Goal: Task Accomplishment & Management: Manage account settings

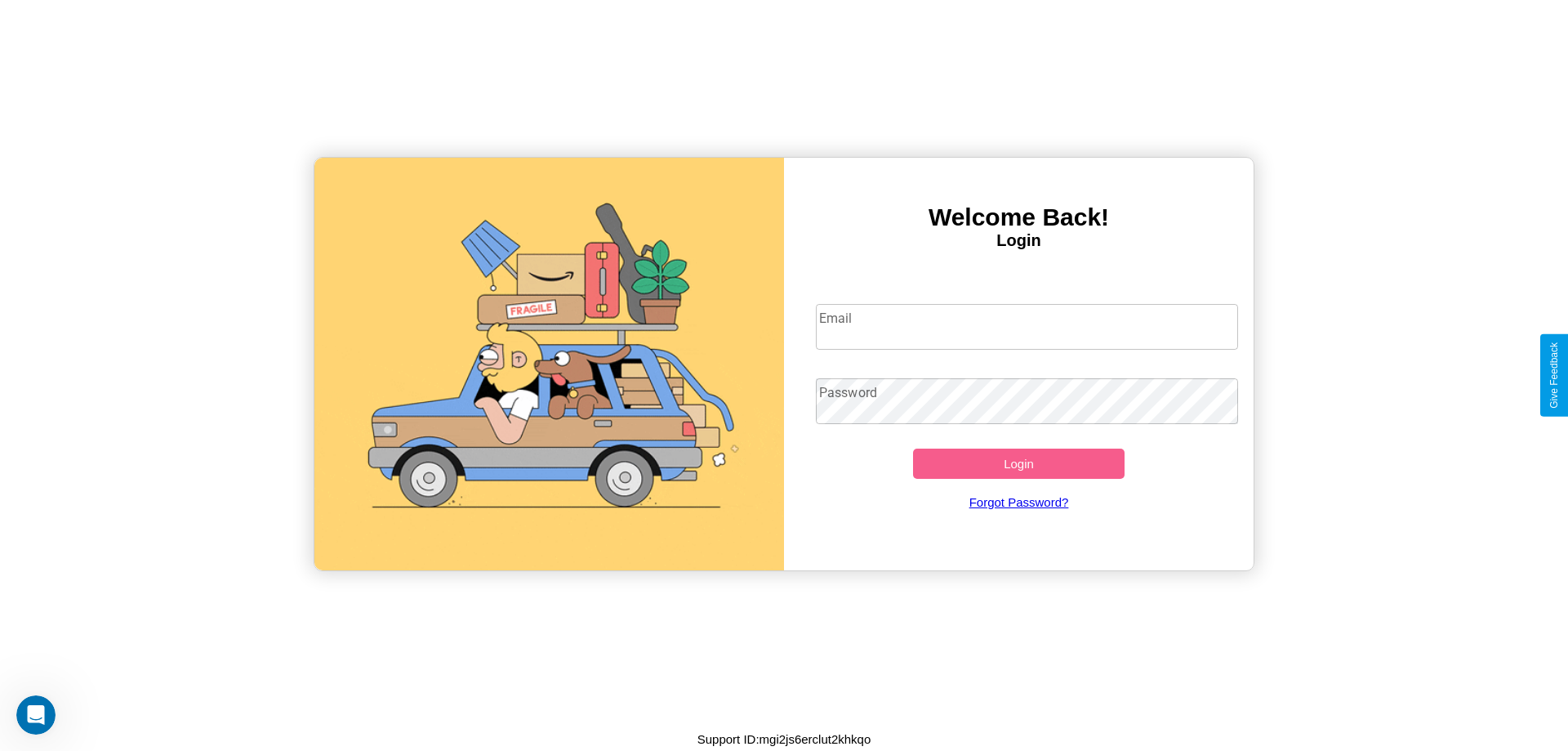
click at [1027, 326] on input "Email" at bounding box center [1027, 326] width 423 height 45
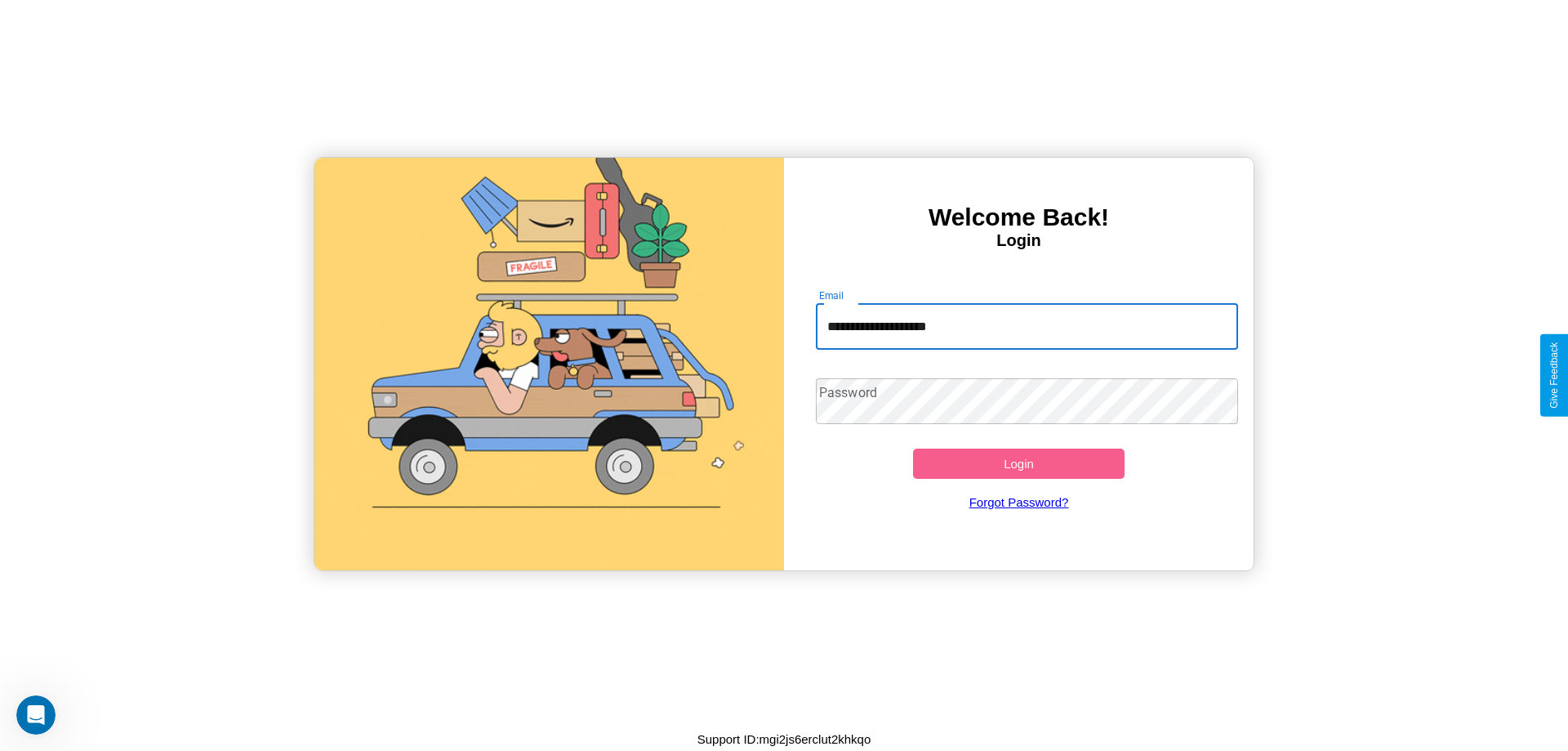
type input "**********"
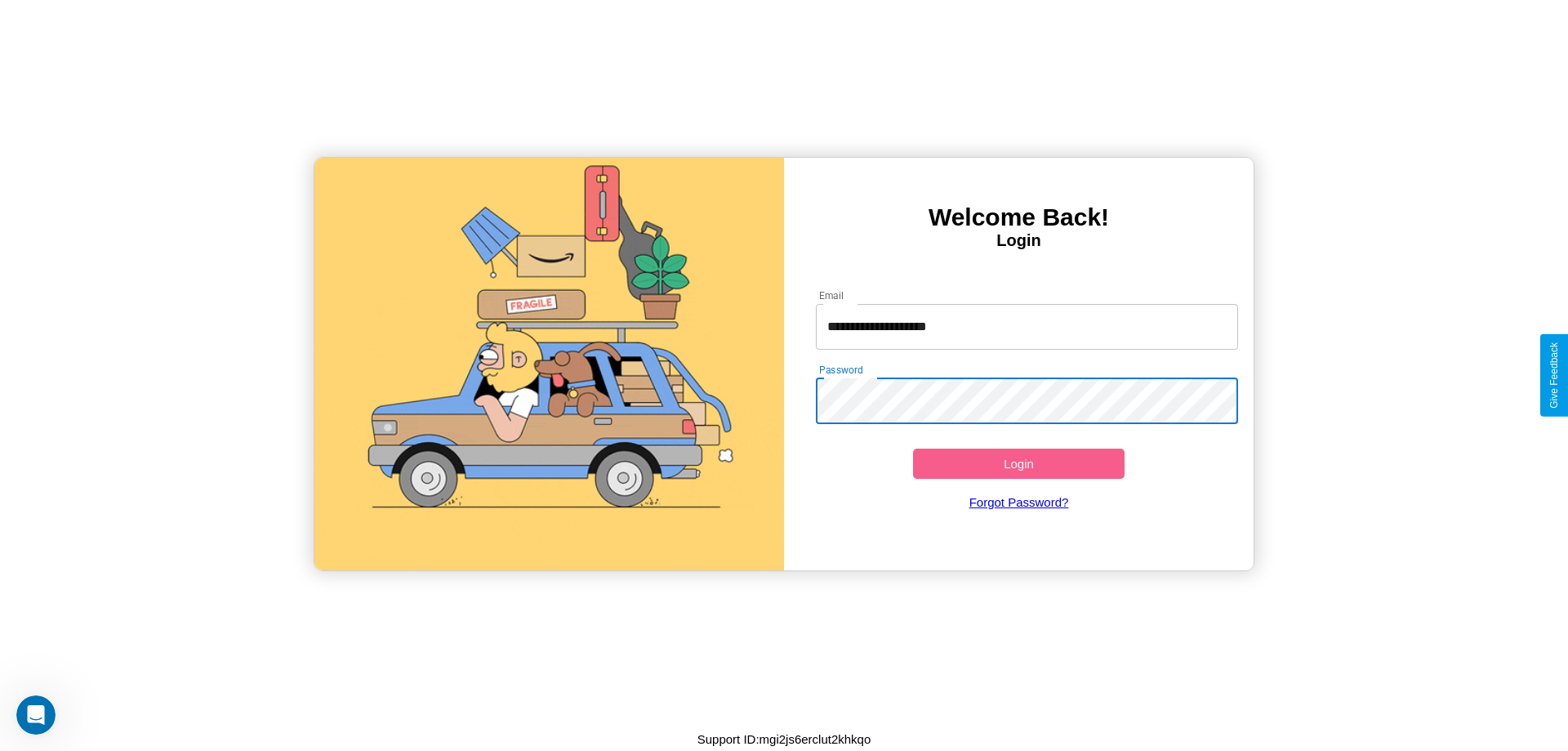
click at [1019, 463] on button "Login" at bounding box center [1019, 464] width 211 height 30
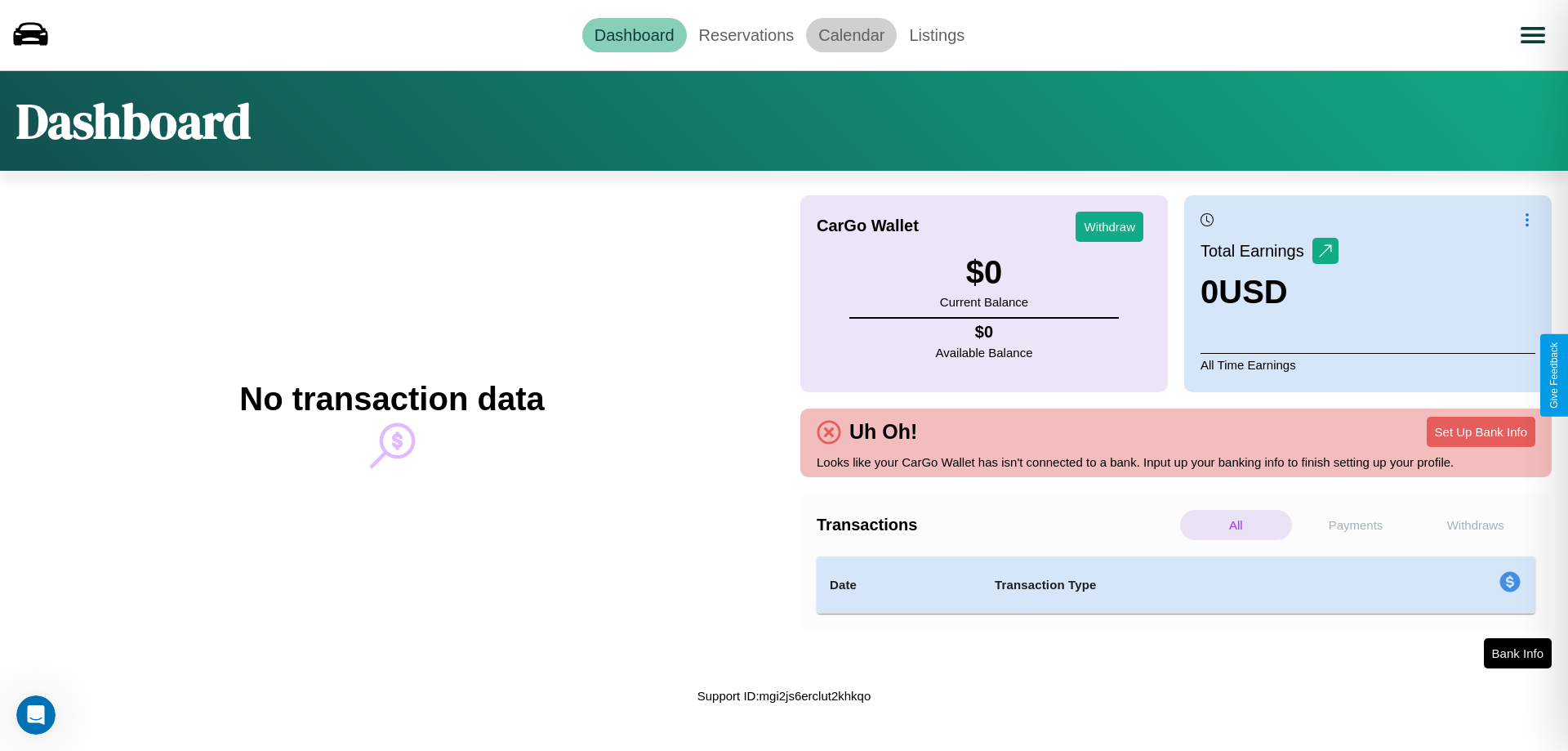
click at [851, 34] on link "Calendar" at bounding box center [852, 35] width 91 height 34
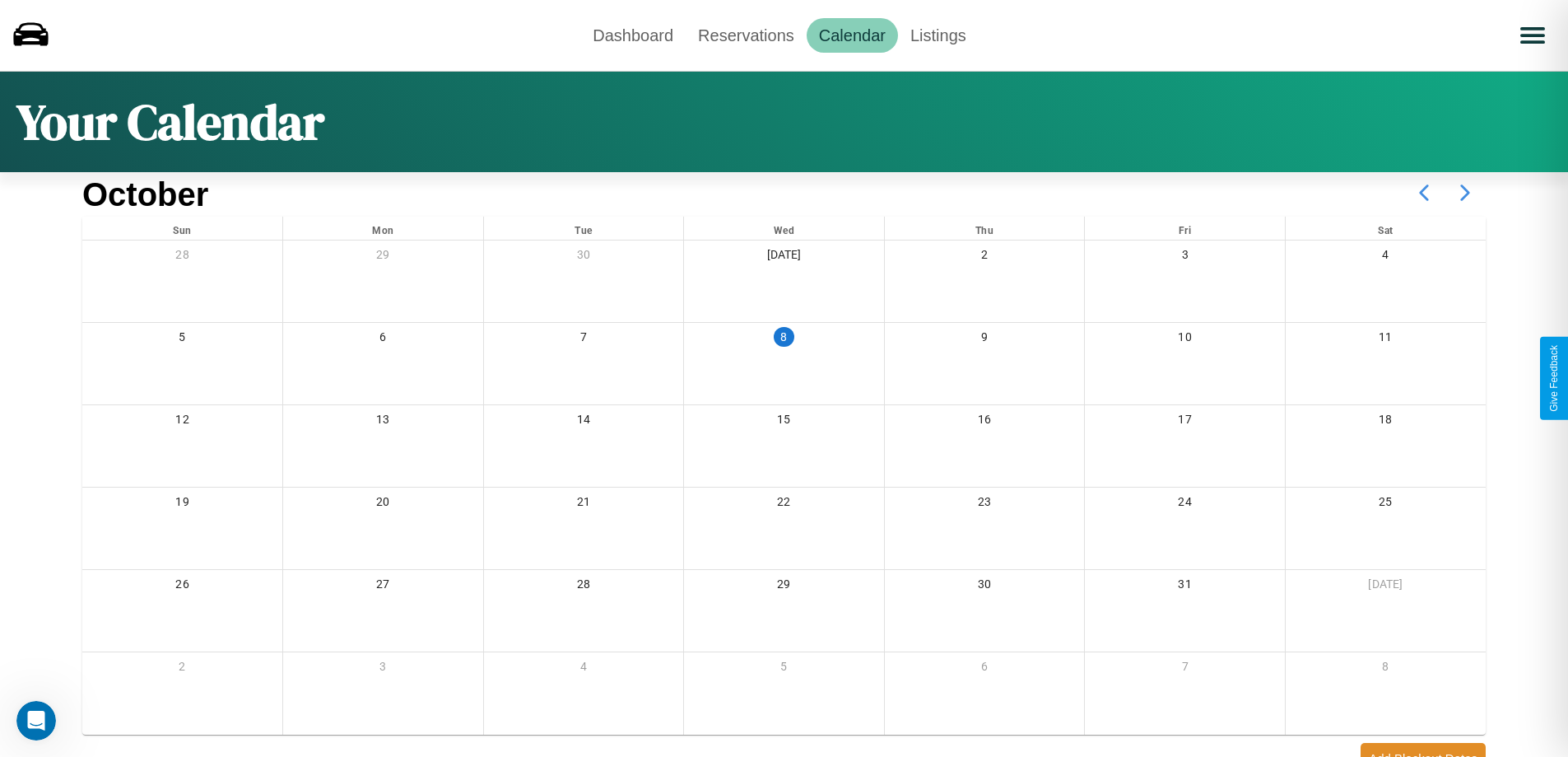
click at [1465, 192] on icon at bounding box center [1465, 192] width 41 height 41
click at [746, 34] on link "Reservations" at bounding box center [746, 35] width 121 height 34
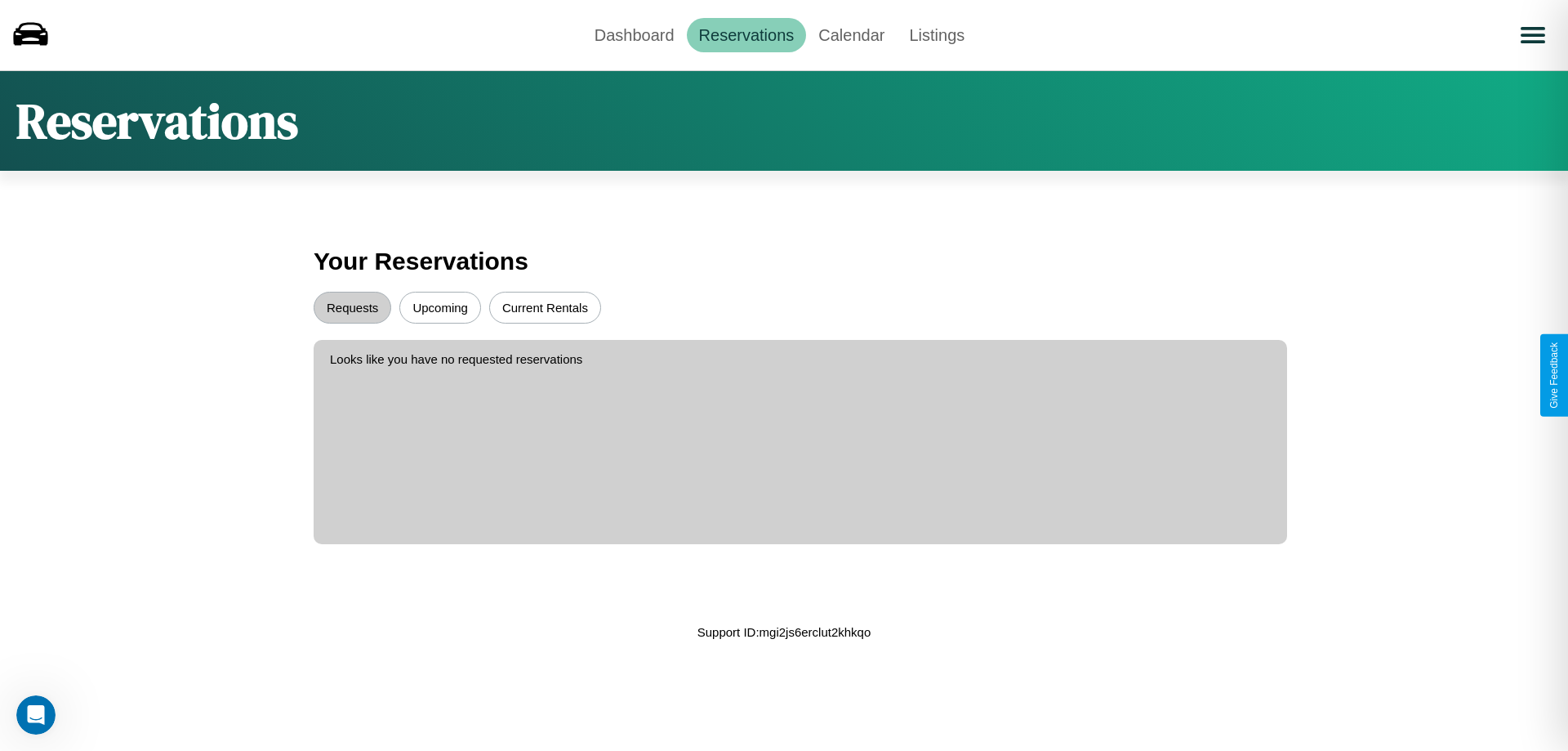
click at [441, 307] on button "Upcoming" at bounding box center [441, 308] width 82 height 32
click at [352, 307] on button "Requests" at bounding box center [352, 308] width 78 height 32
click at [634, 34] on link "Dashboard" at bounding box center [634, 35] width 104 height 34
